Goal: Task Accomplishment & Management: Use online tool/utility

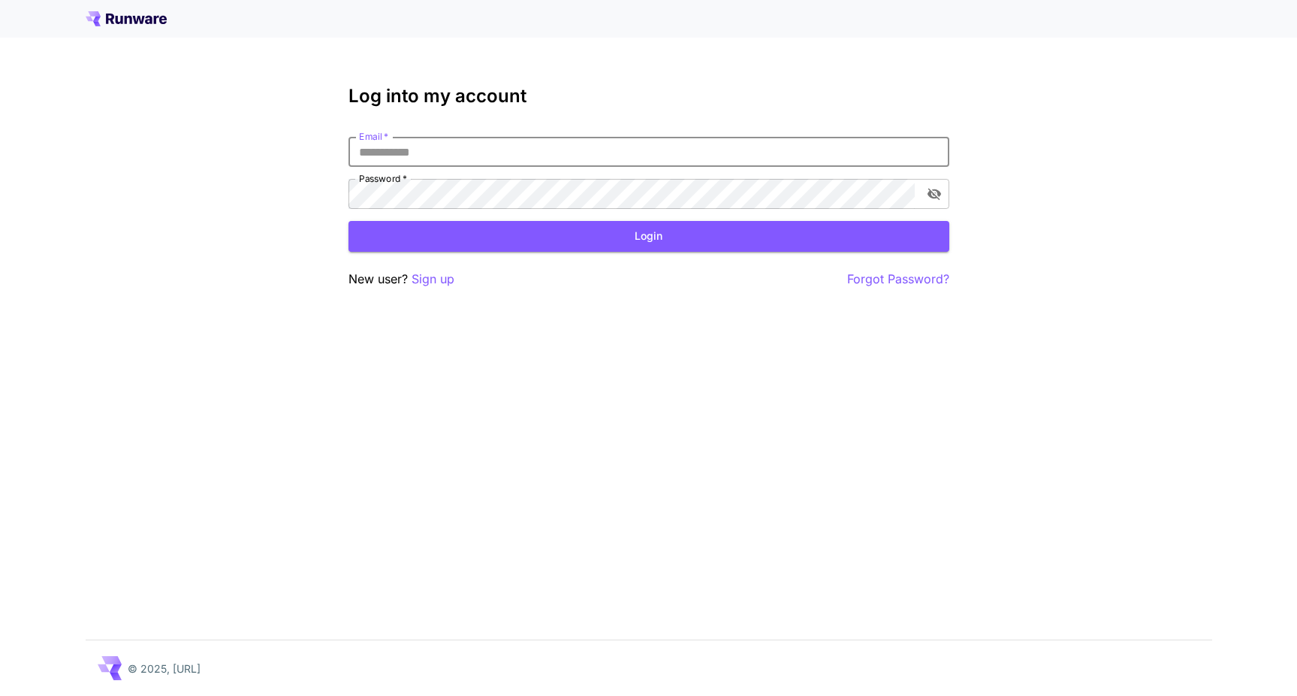
type input "**********"
click at [648, 236] on button "Login" at bounding box center [649, 236] width 601 height 31
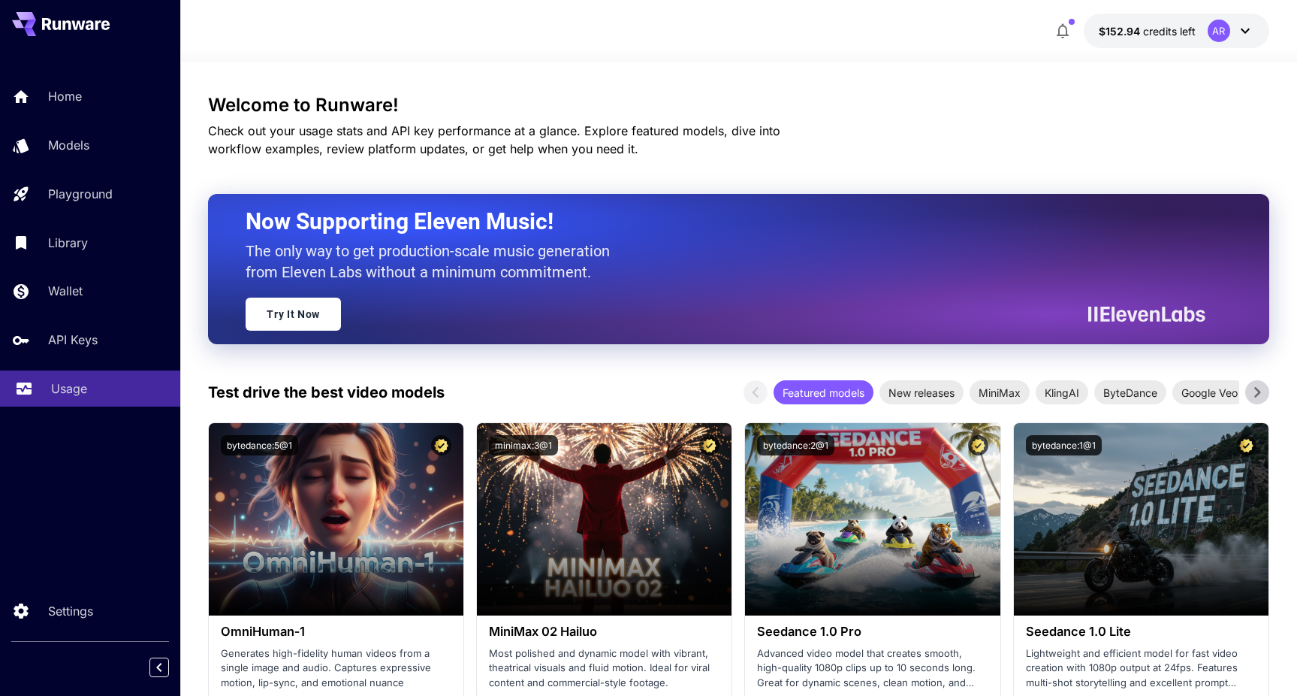
click at [62, 393] on p "Usage" at bounding box center [69, 388] width 36 height 18
